Goal: Check status: Check status

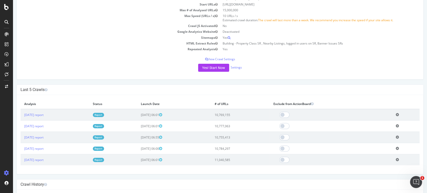
scroll to position [83, 0]
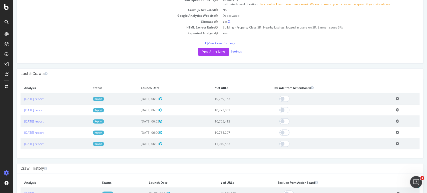
click at [54, 96] on td "2025 Sep. 22nd report" at bounding box center [55, 99] width 69 height 12
click at [52, 96] on td "2025 Sep. 22nd report" at bounding box center [55, 99] width 69 height 12
click at [44, 98] on link "2025 Sep. 22nd report" at bounding box center [33, 99] width 19 height 4
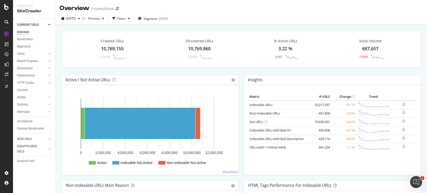
click at [235, 70] on div "Crawled URLs 10,769,155 -0.07% Discovered URLs 10,769,860 -0.07% % Active URLs …" at bounding box center [241, 53] width 364 height 44
click at [253, 55] on div "% Active URLs 3.22 % -0.42" at bounding box center [286, 49] width 84 height 26
